Goal: Information Seeking & Learning: Find specific fact

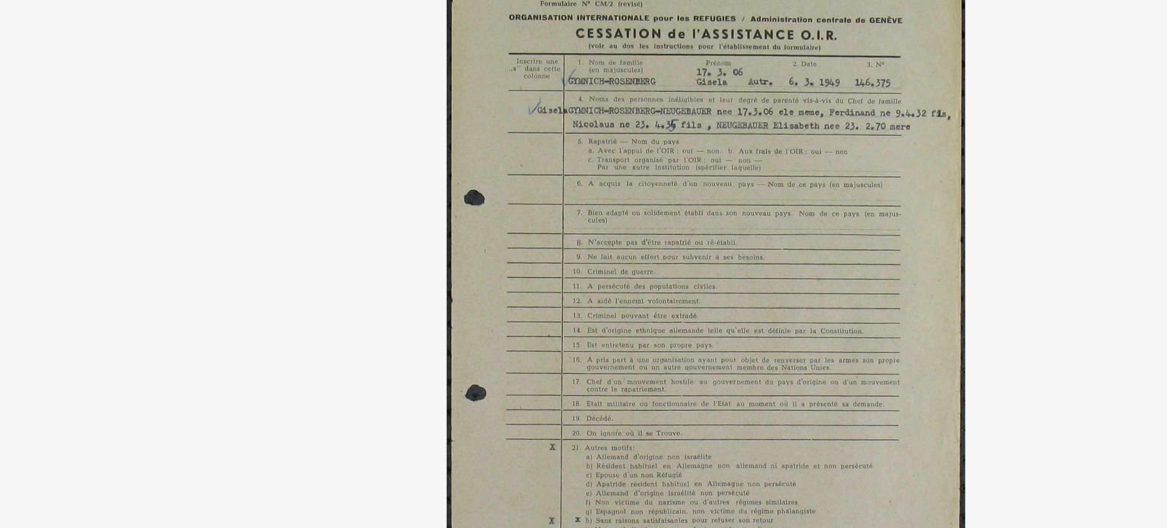
drag, startPoint x: 669, startPoint y: 76, endPoint x: 364, endPoint y: 191, distance: 325.8
click at [364, 191] on img at bounding box center [584, 226] width 830 height 376
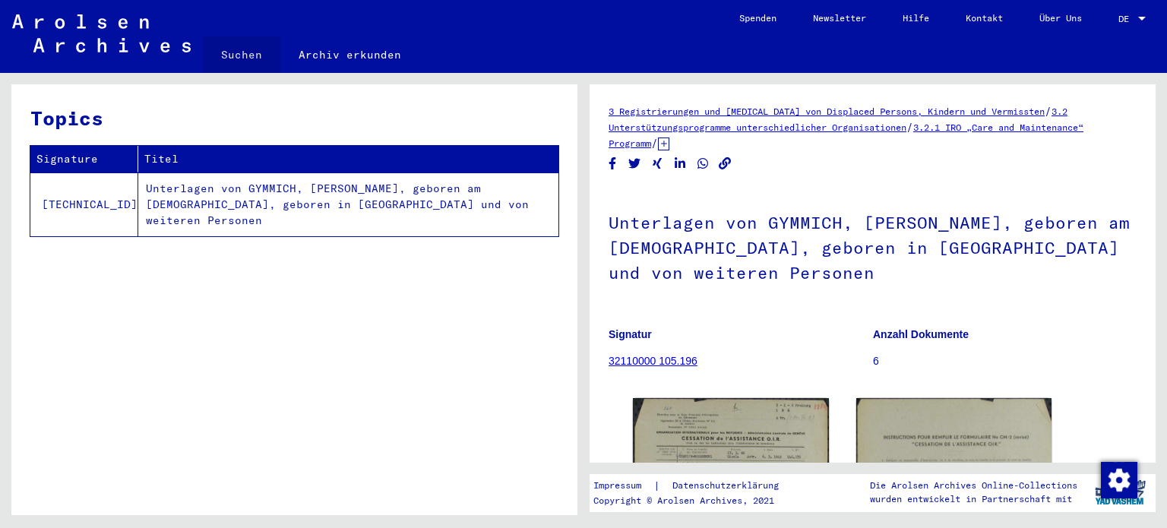
click at [243, 52] on link "Suchen" at bounding box center [242, 54] width 78 height 36
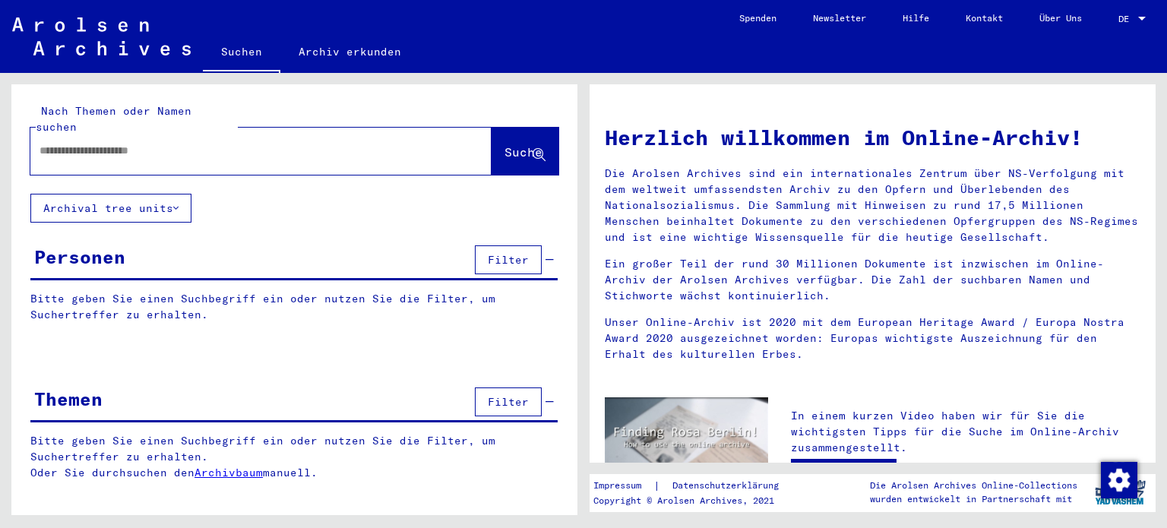
click at [1128, 21] on mat-select-trigger "DE" at bounding box center [1123, 18] width 11 height 11
click at [1091, 20] on span "English" at bounding box center [1116, 27] width 62 height 27
click at [1135, 14] on div at bounding box center [1142, 19] width 14 height 11
click at [1109, 33] on span "English" at bounding box center [1116, 27] width 62 height 27
click at [1137, 22] on div at bounding box center [1142, 19] width 14 height 11
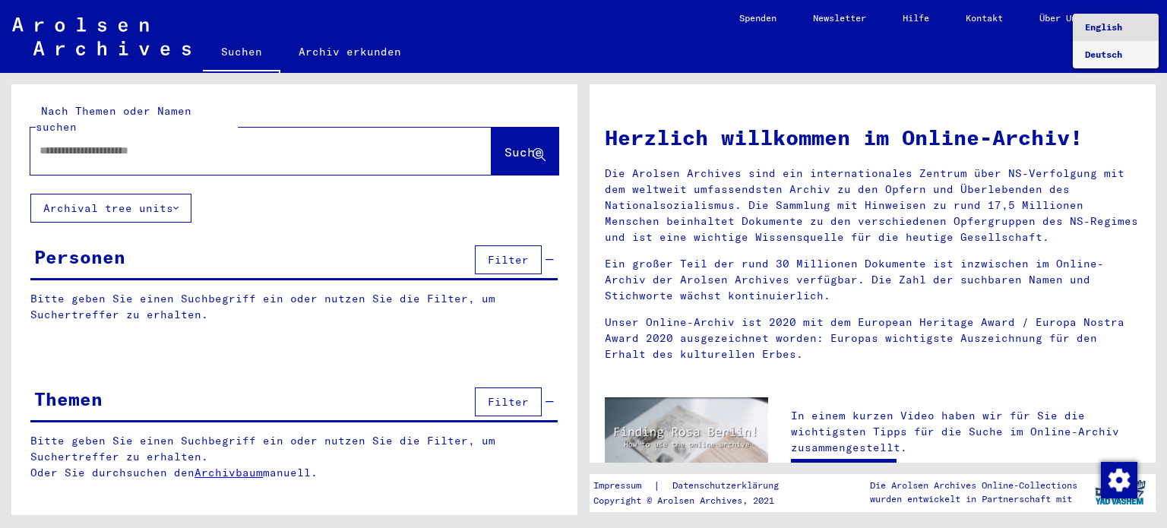
click at [1118, 52] on span "Deutsch" at bounding box center [1103, 54] width 37 height 11
click at [1126, 21] on mat-select-trigger "DE" at bounding box center [1123, 18] width 11 height 11
click at [1125, 22] on span "English" at bounding box center [1116, 27] width 62 height 27
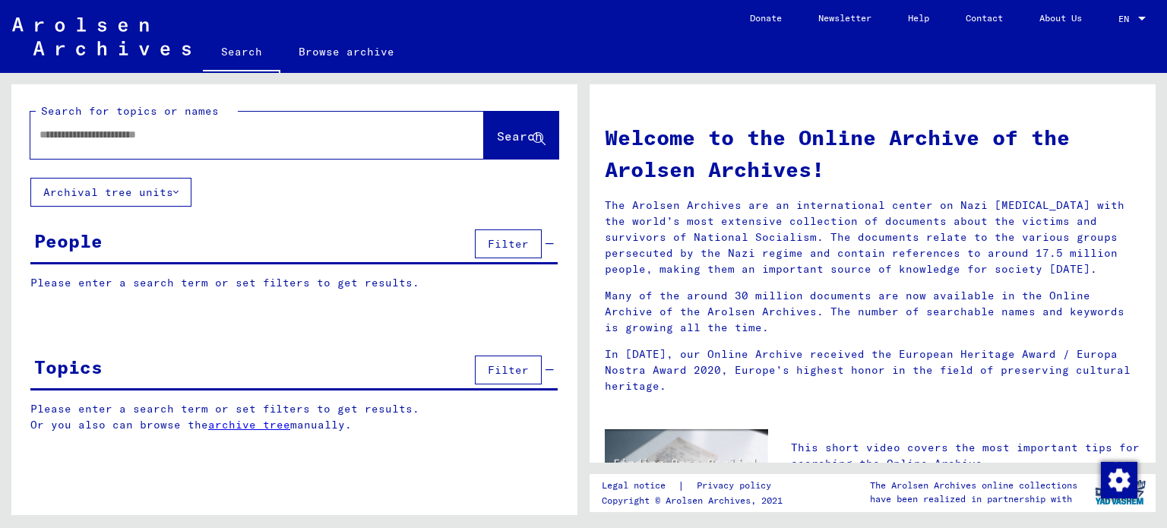
click at [285, 130] on input "text" at bounding box center [239, 135] width 399 height 16
type input "**********"
click at [502, 138] on span "Search" at bounding box center [520, 135] width 46 height 15
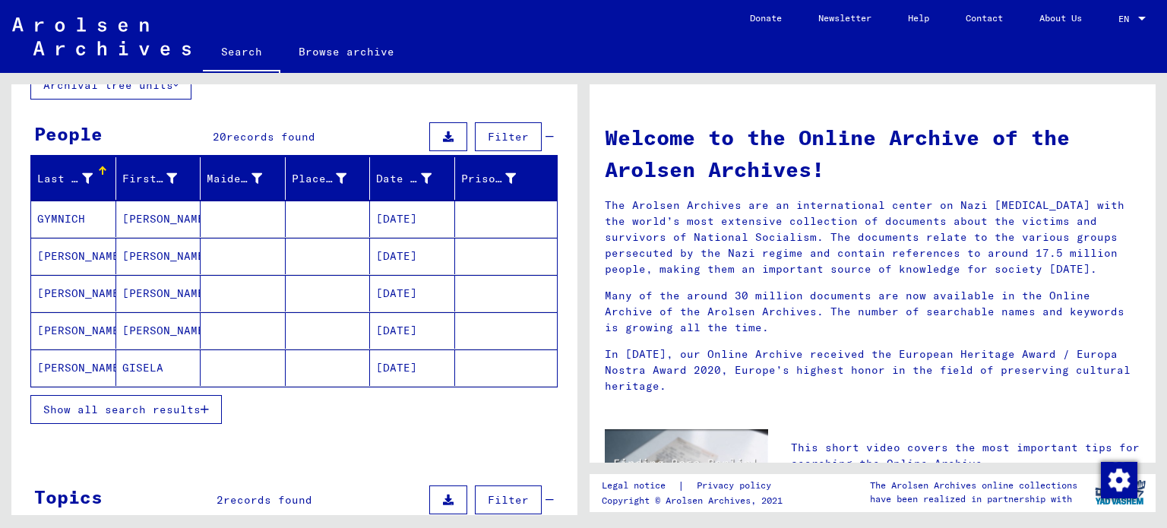
scroll to position [106, 0]
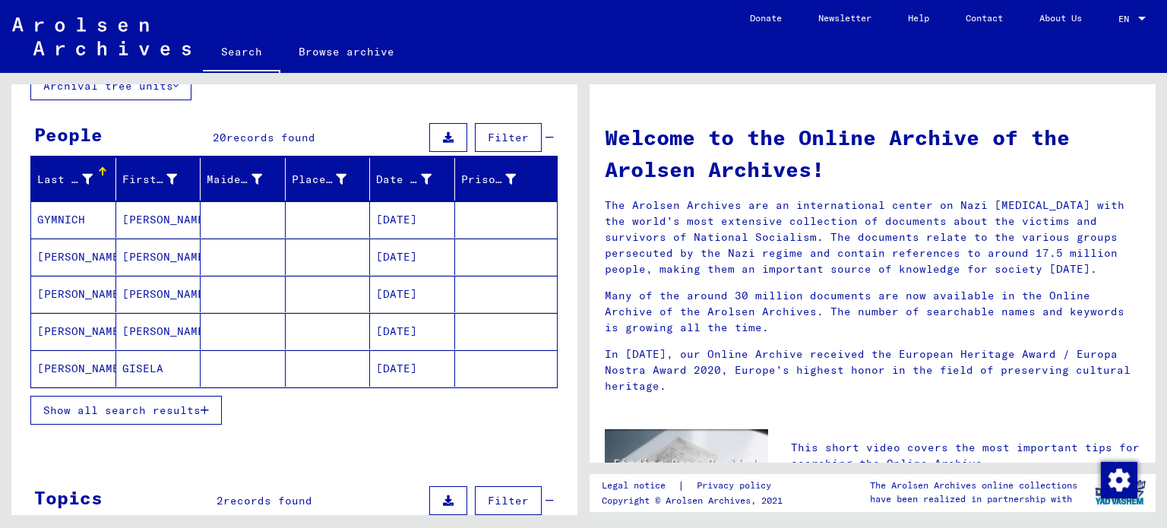
click at [203, 409] on icon "button" at bounding box center [205, 410] width 8 height 11
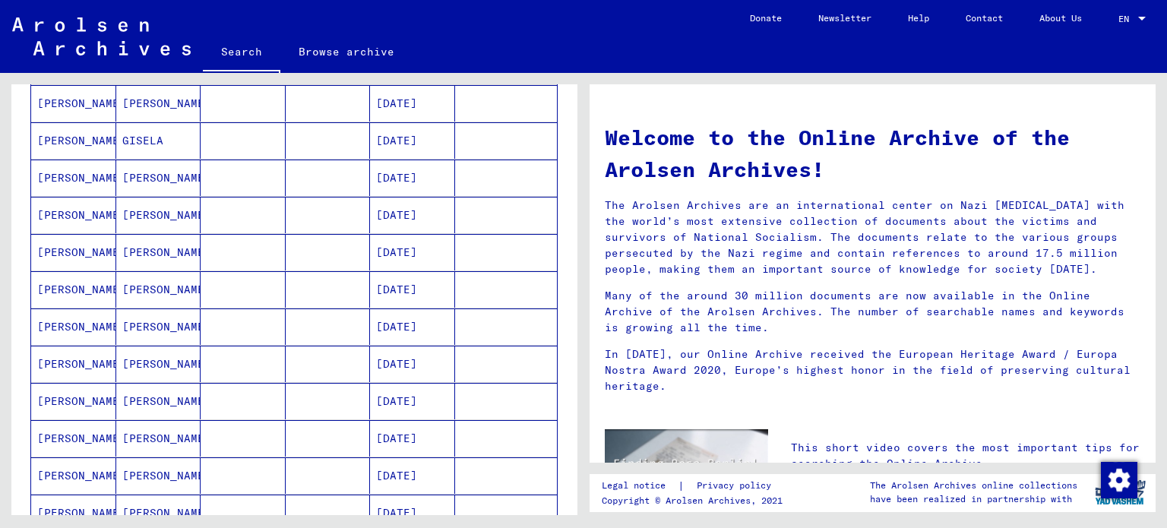
scroll to position [337, 0]
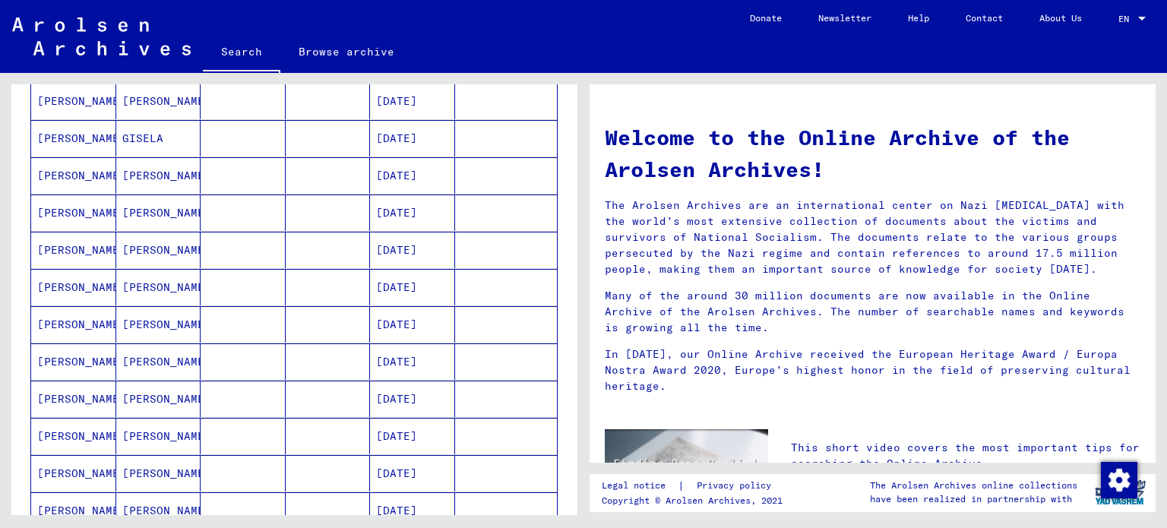
click at [49, 440] on mat-cell "[PERSON_NAME]" at bounding box center [73, 436] width 85 height 36
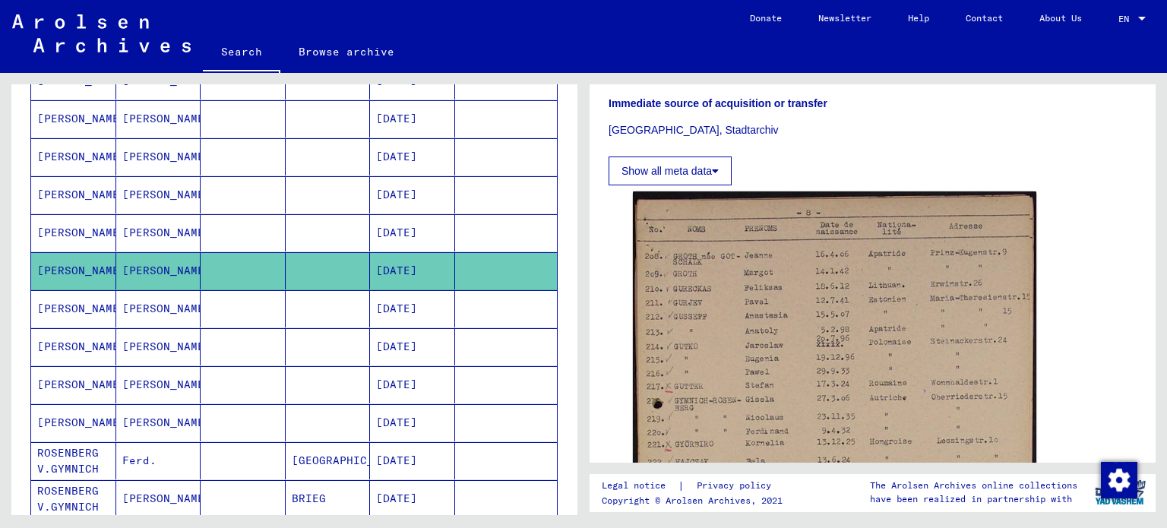
scroll to position [514, 0]
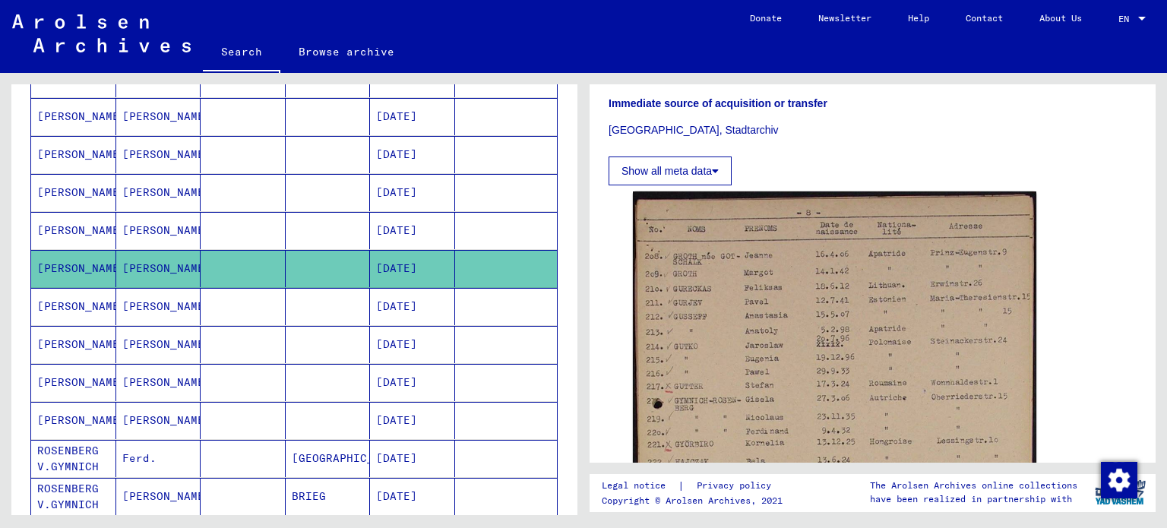
click at [391, 379] on mat-cell "[DATE]" at bounding box center [412, 382] width 85 height 37
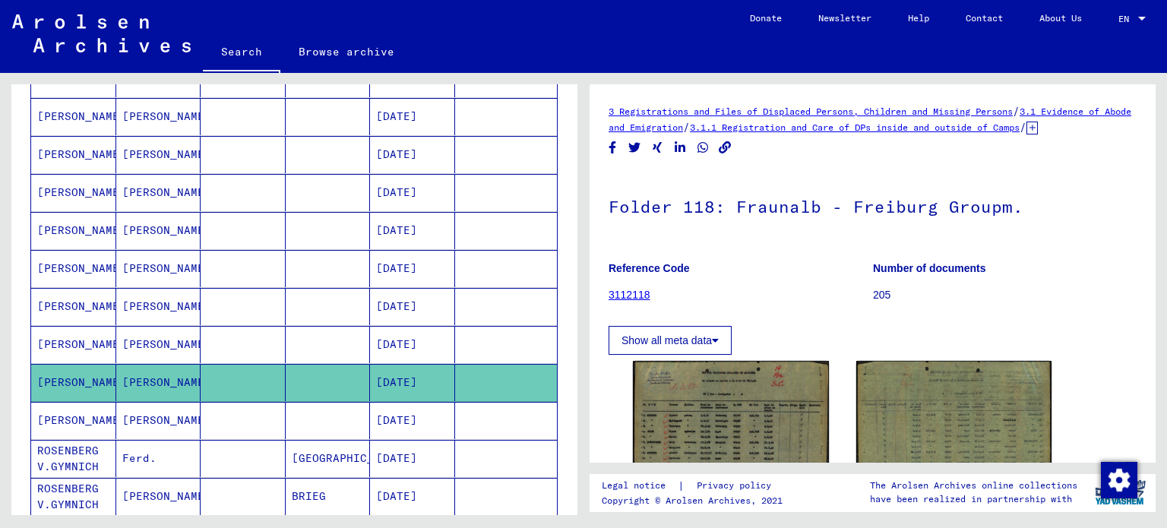
click at [167, 489] on mat-cell "[PERSON_NAME]" at bounding box center [158, 496] width 85 height 37
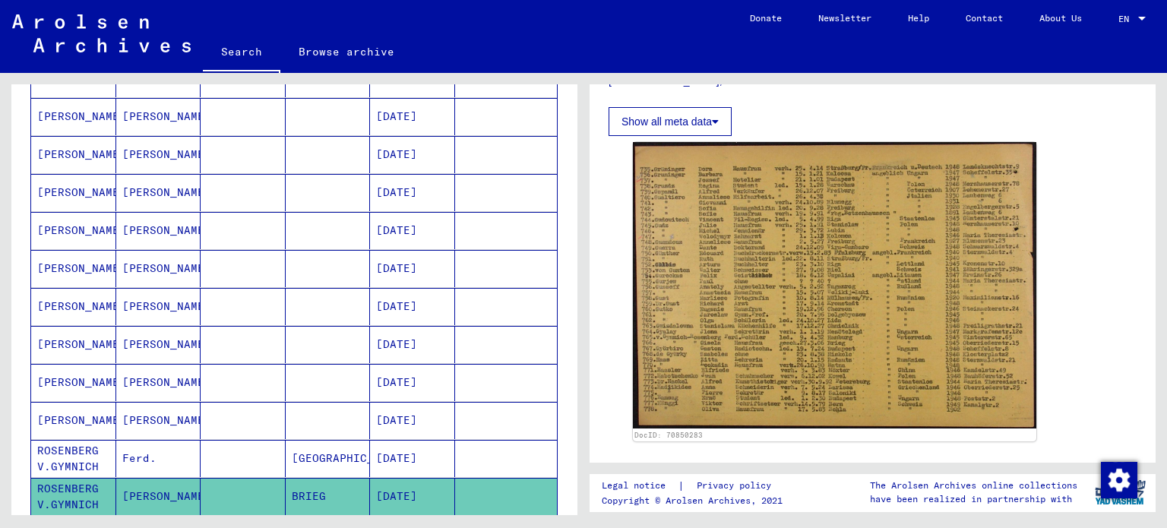
scroll to position [873, 0]
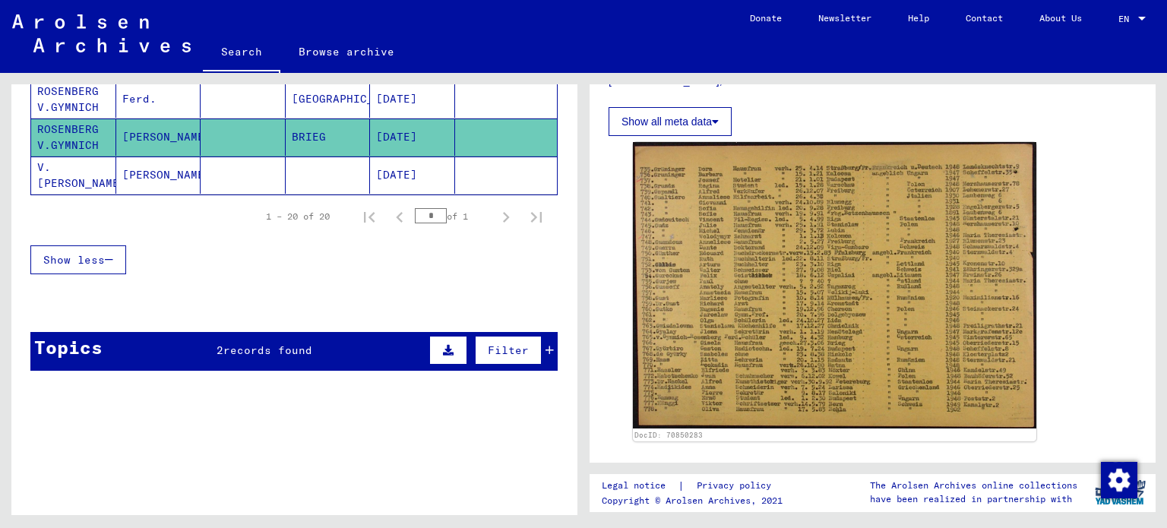
click at [137, 157] on mat-cell "[PERSON_NAME]" at bounding box center [158, 175] width 85 height 37
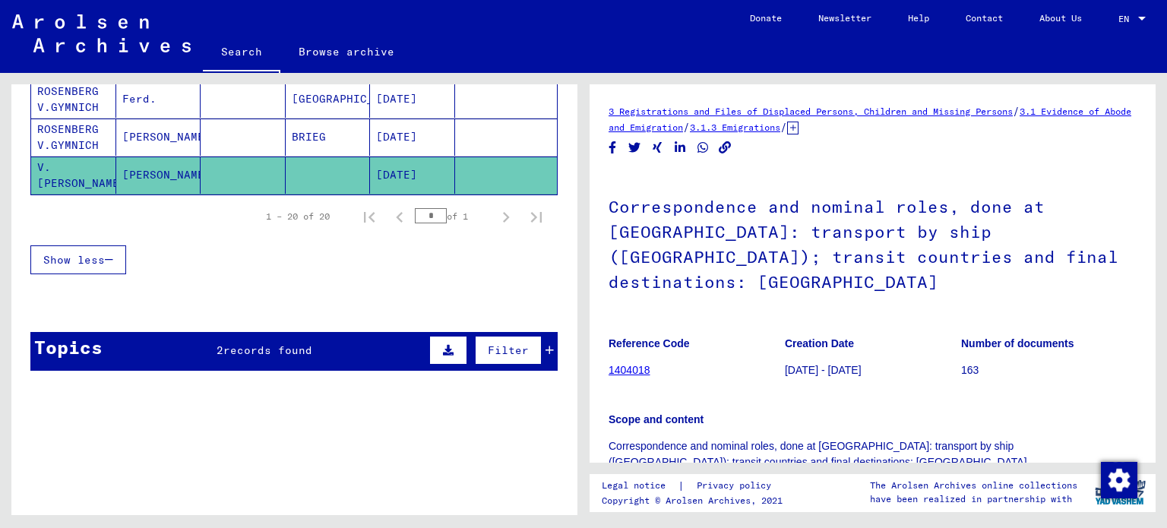
scroll to position [308, 0]
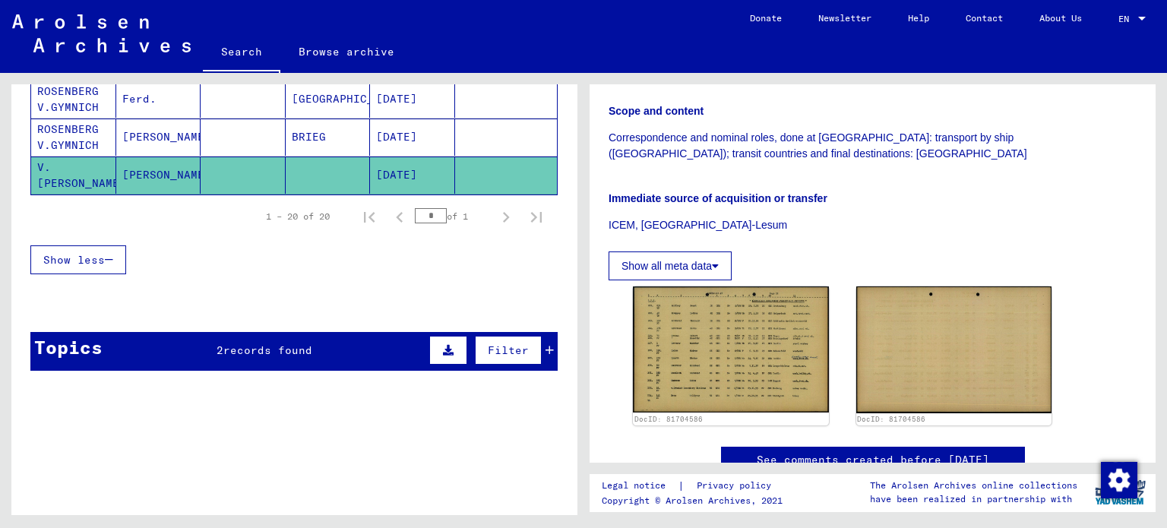
click at [546, 345] on icon at bounding box center [550, 350] width 8 height 11
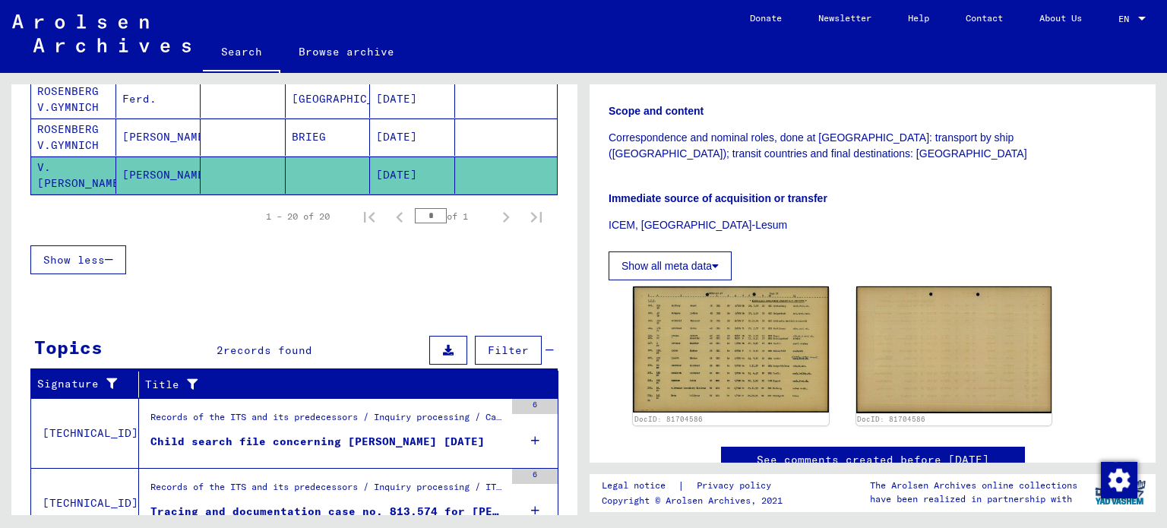
click at [400, 434] on div "Child search file concerning [PERSON_NAME] [DATE]" at bounding box center [317, 442] width 334 height 16
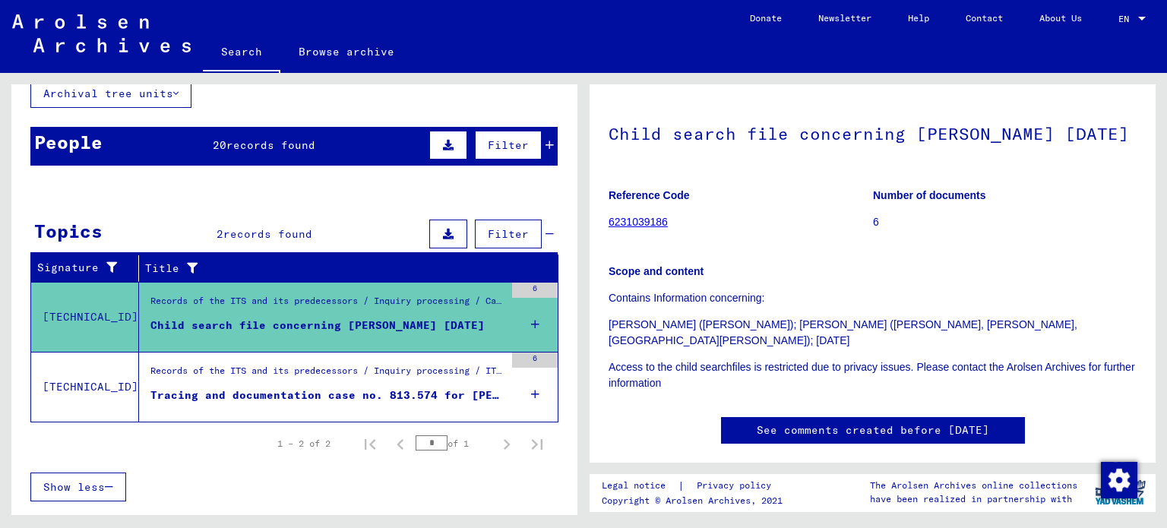
scroll to position [103, 0]
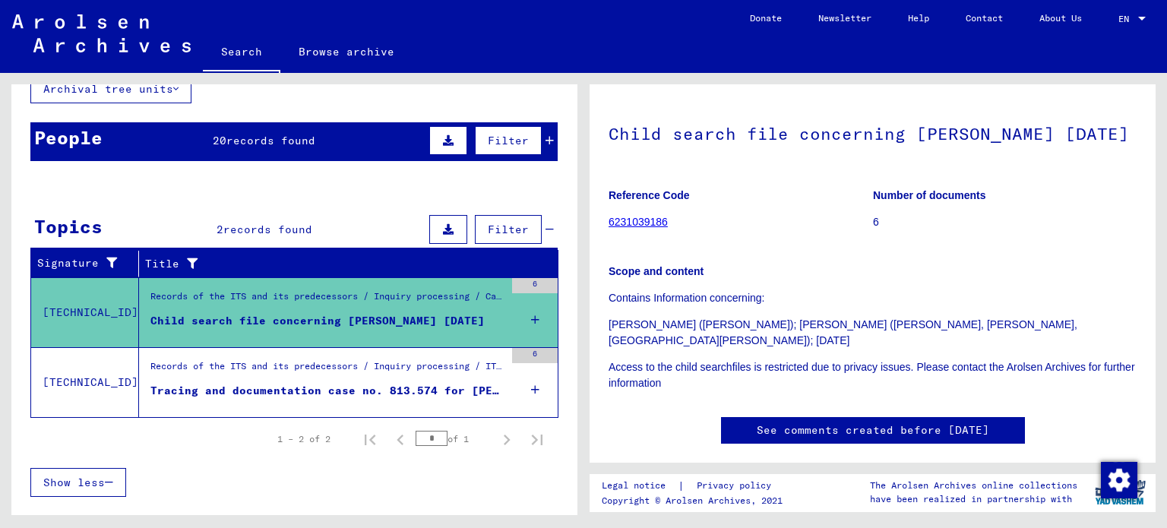
click at [523, 385] on mat-cell at bounding box center [506, 374] width 103 height 37
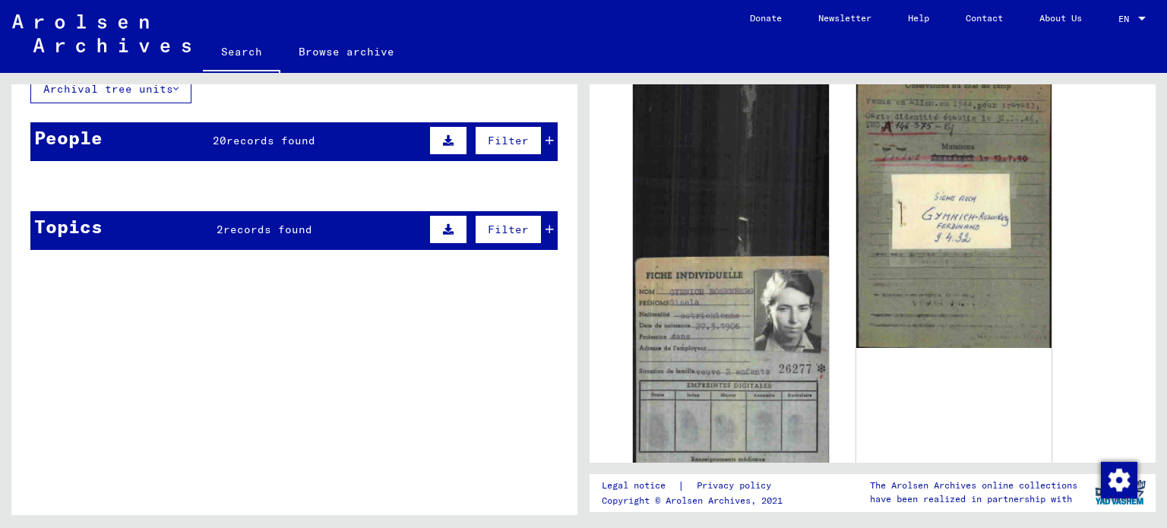
scroll to position [293, 0]
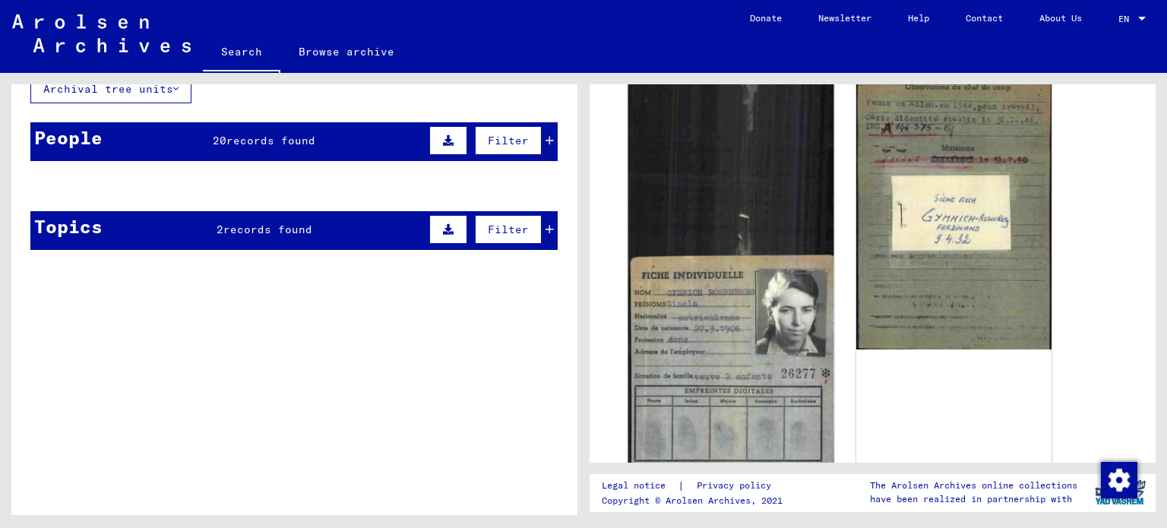
click at [711, 343] on img at bounding box center [730, 302] width 205 height 516
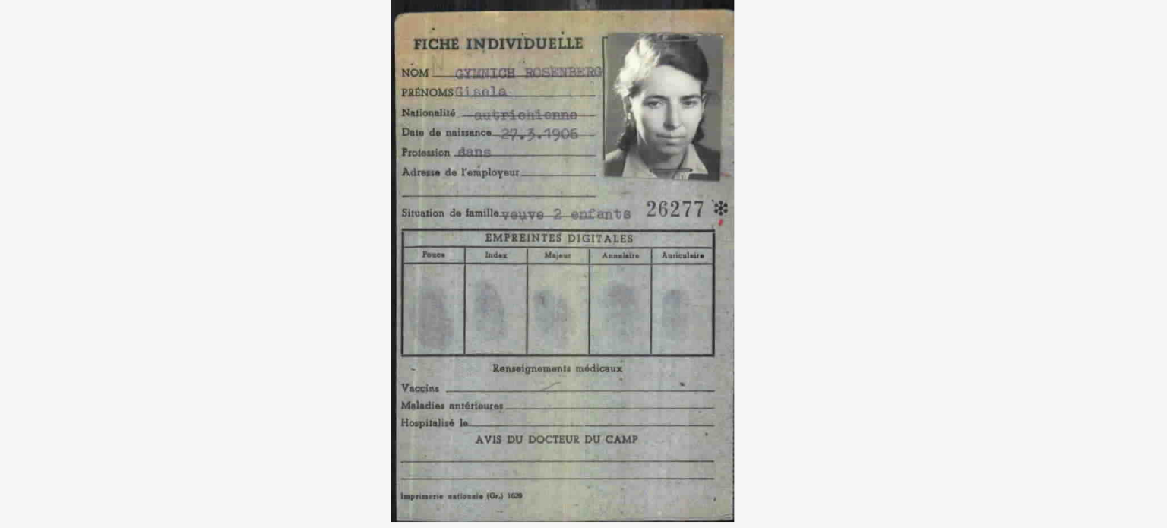
drag, startPoint x: 803, startPoint y: 188, endPoint x: 656, endPoint y: 235, distance: 154.8
click at [656, 235] on img at bounding box center [584, 226] width 830 height 376
